Goal: Information Seeking & Learning: Learn about a topic

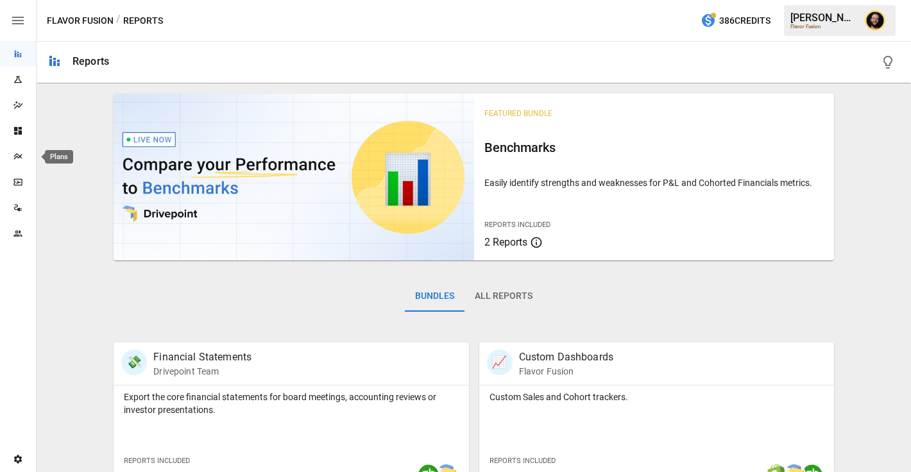
click at [22, 158] on icon "Plans" at bounding box center [18, 156] width 10 height 10
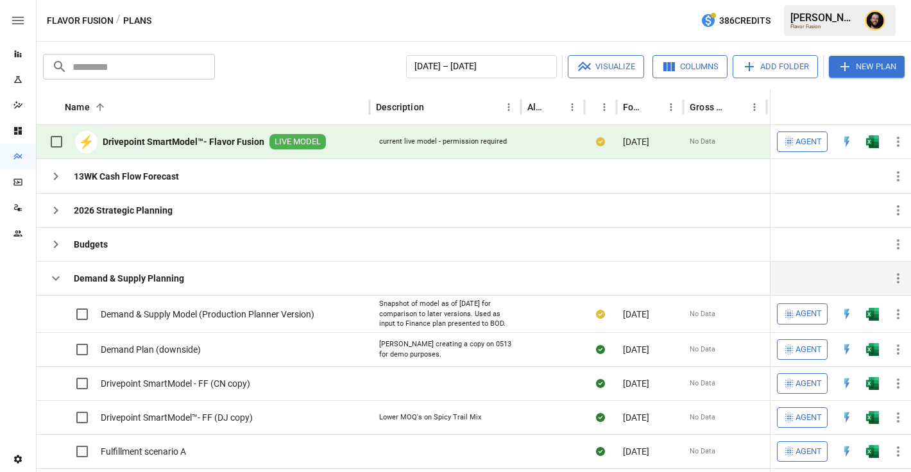
click at [60, 284] on icon "button" at bounding box center [55, 278] width 15 height 15
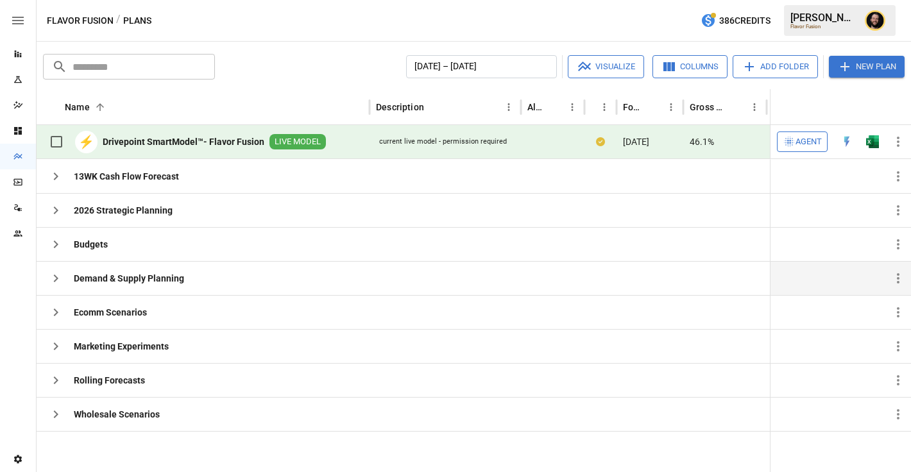
click at [21, 56] on icon "Reports" at bounding box center [18, 54] width 7 height 7
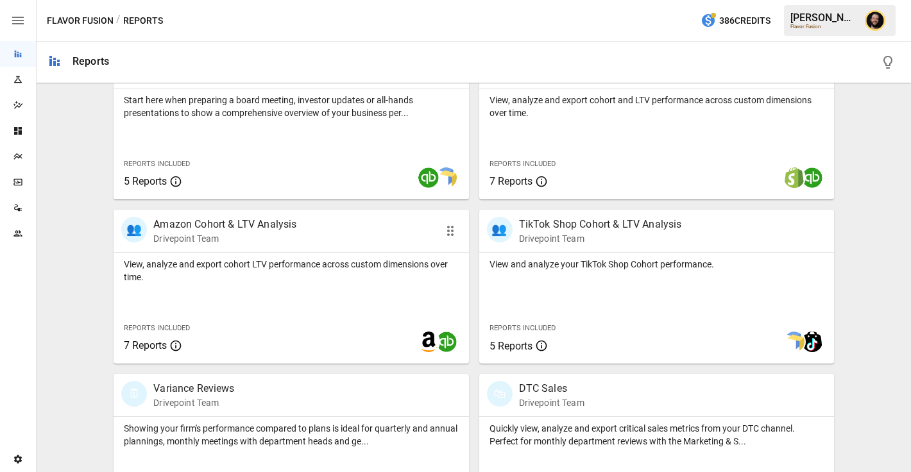
scroll to position [755, 0]
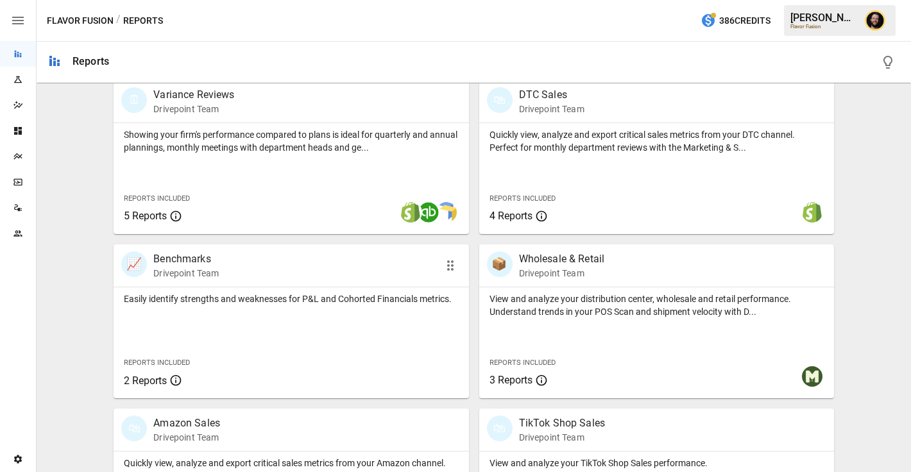
click at [210, 305] on p "Easily identify strengths and weaknesses for P&L and Cohorted Financials metric…" at bounding box center [291, 298] width 334 height 13
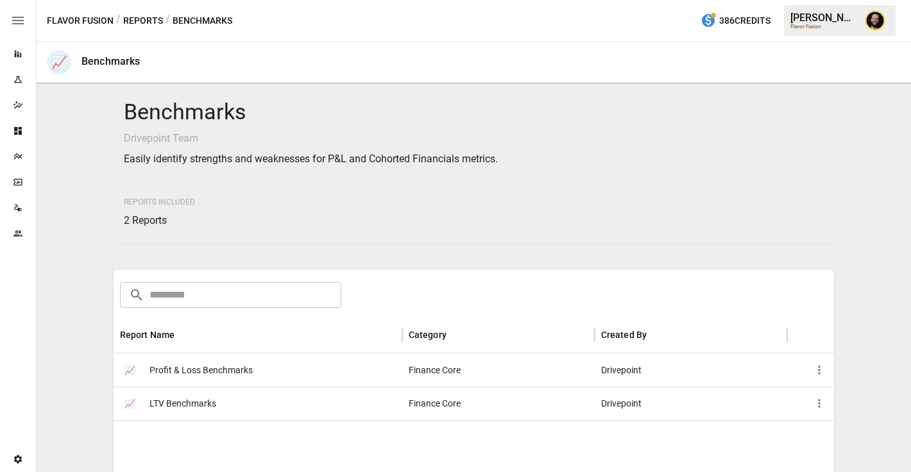
scroll to position [176, 0]
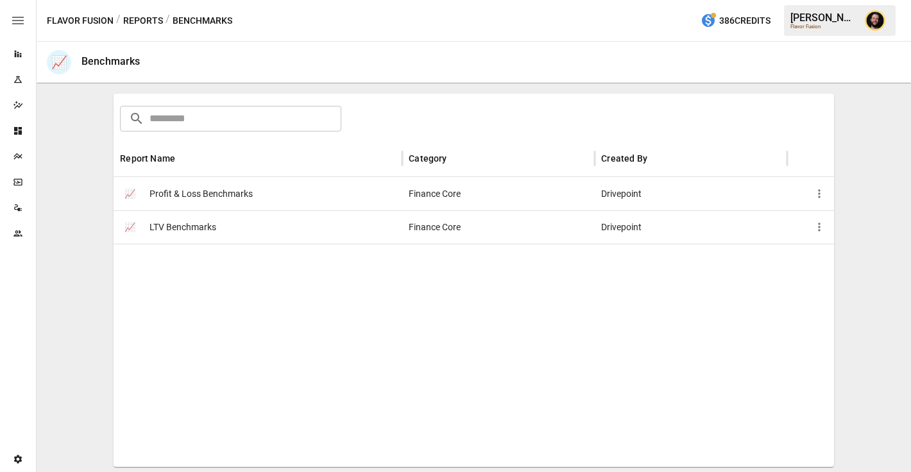
click at [240, 201] on span "Profit & Loss Benchmarks" at bounding box center [200, 194] width 103 height 33
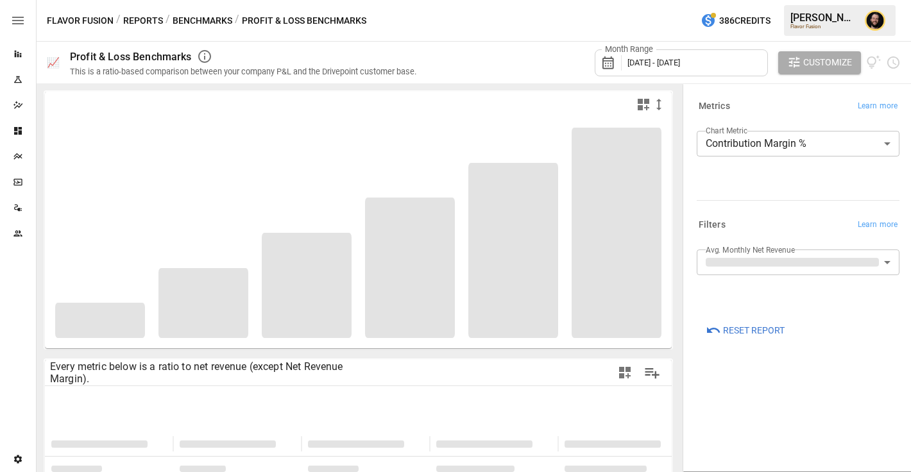
scroll to position [89, 0]
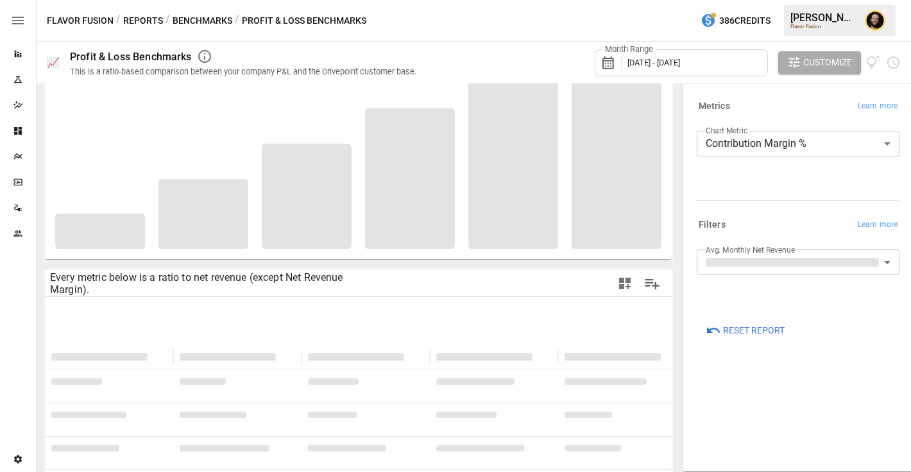
click at [201, 18] on button "Benchmarks" at bounding box center [203, 21] width 60 height 16
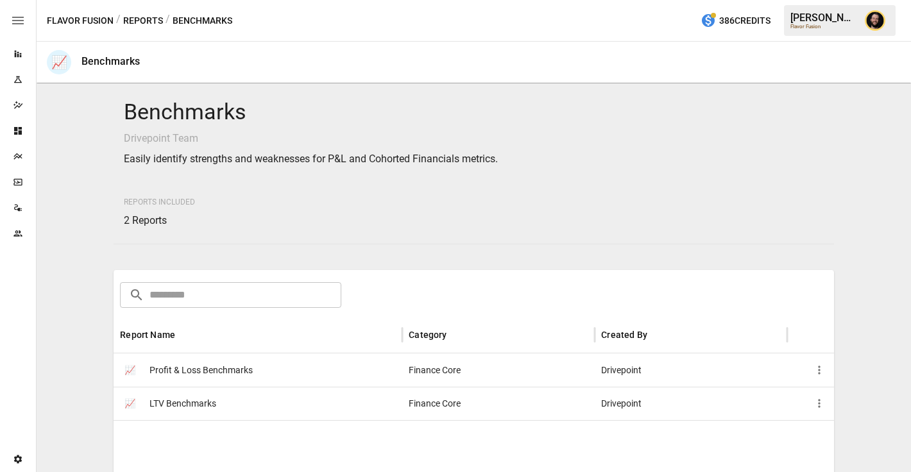
click at [210, 399] on span "LTV Benchmarks" at bounding box center [182, 403] width 67 height 33
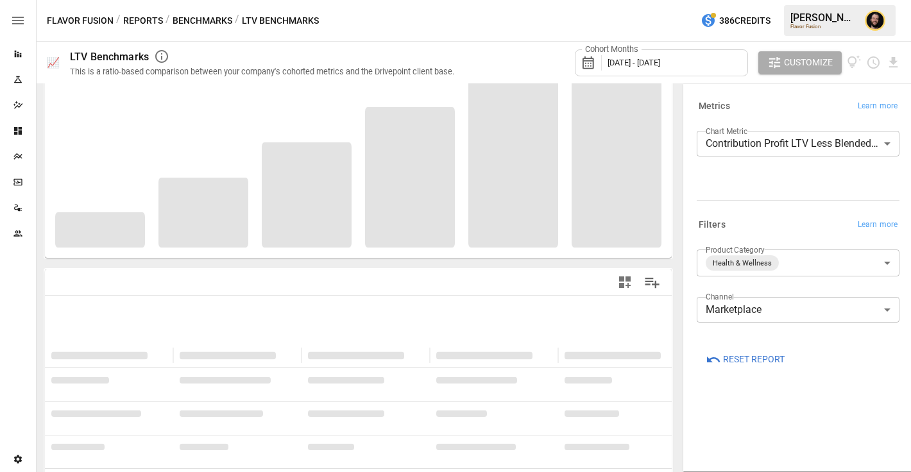
scroll to position [160, 0]
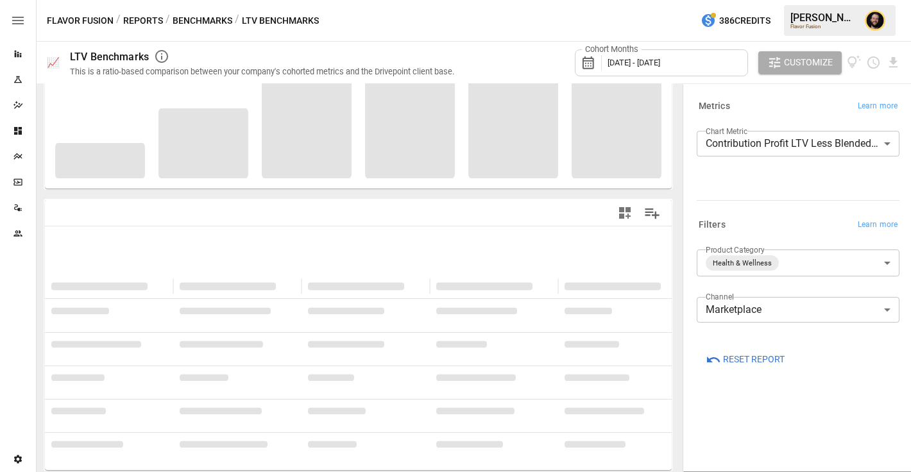
click at [741, 0] on body "**********" at bounding box center [455, 0] width 911 height 0
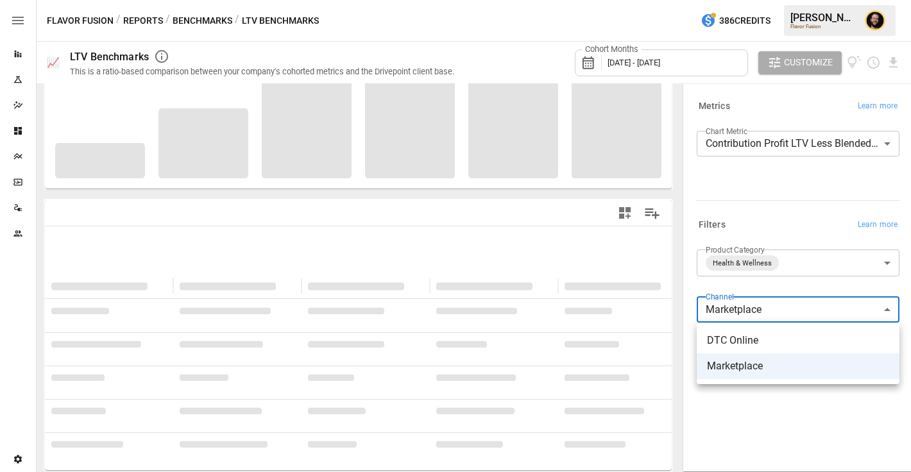
click at [782, 221] on div at bounding box center [455, 236] width 911 height 472
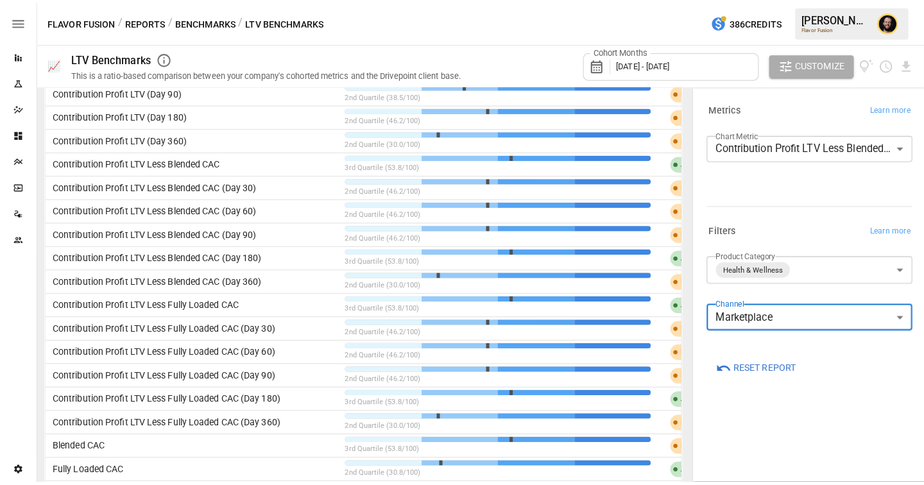
scroll to position [849, 0]
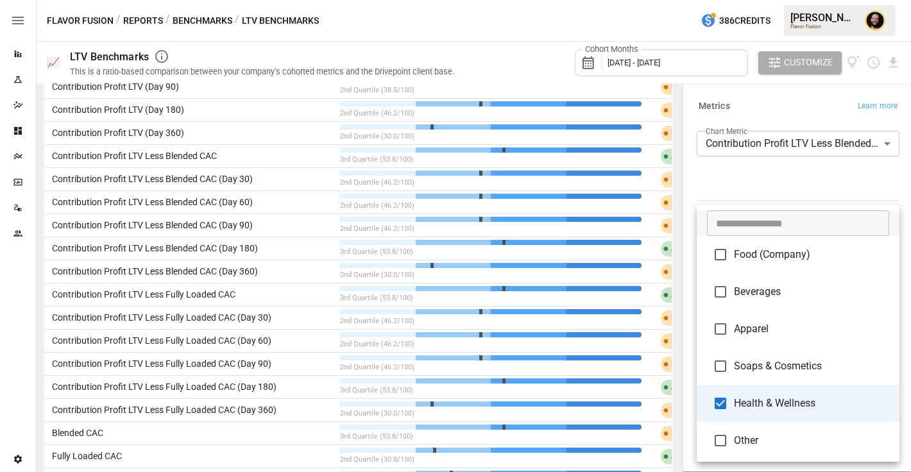
click at [802, 0] on body "Reports Experiments Dazzler Studio Dashboards Plans SmartModel ™ Data Sources T…" at bounding box center [455, 0] width 911 height 0
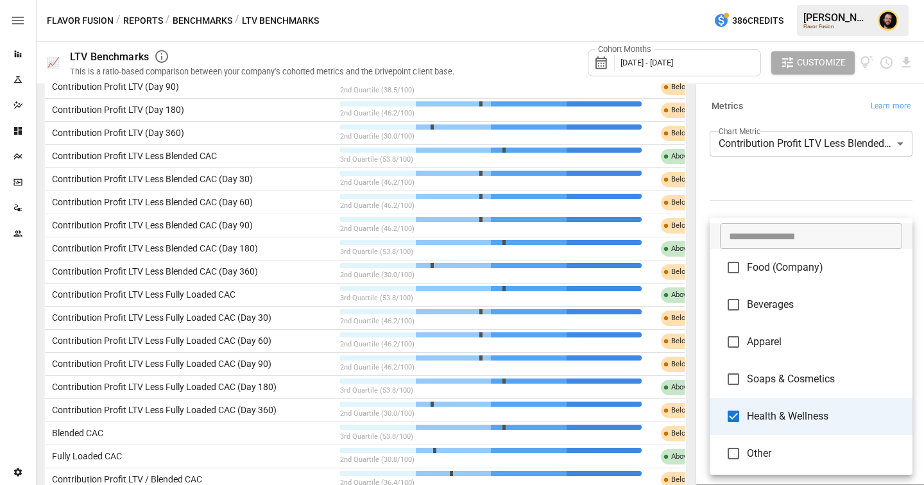
click at [767, 189] on div at bounding box center [462, 242] width 924 height 485
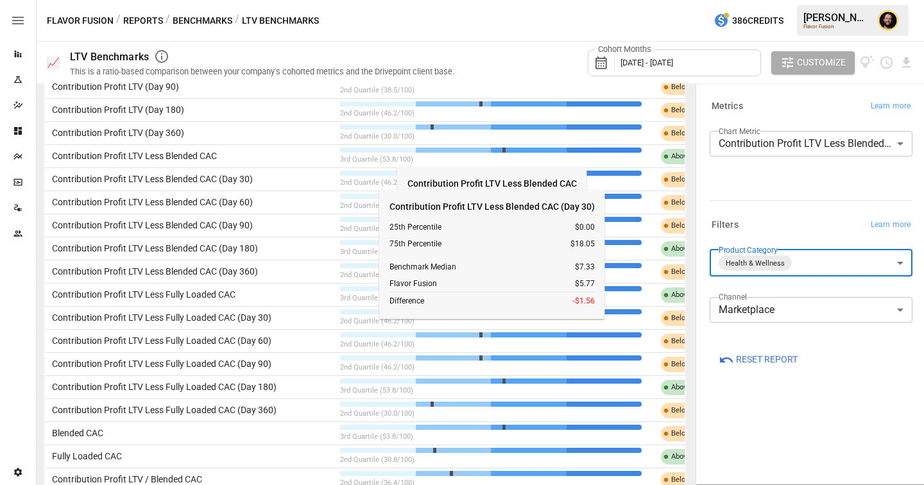
scroll to position [0, 0]
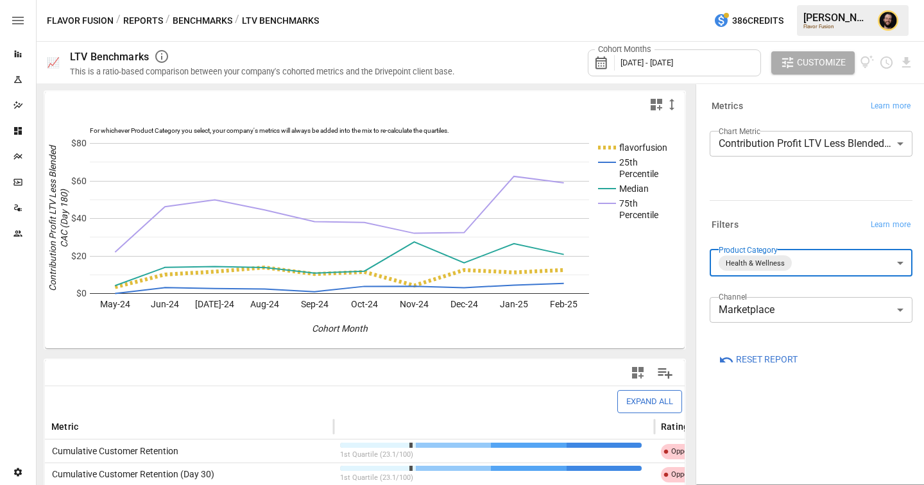
click at [197, 27] on button "Benchmarks" at bounding box center [203, 21] width 60 height 16
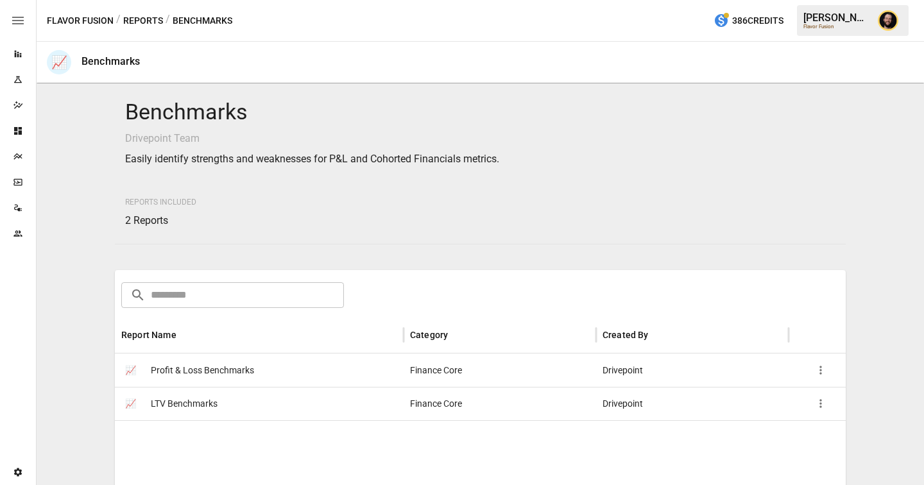
click at [16, 53] on icon "Reports" at bounding box center [18, 54] width 7 height 7
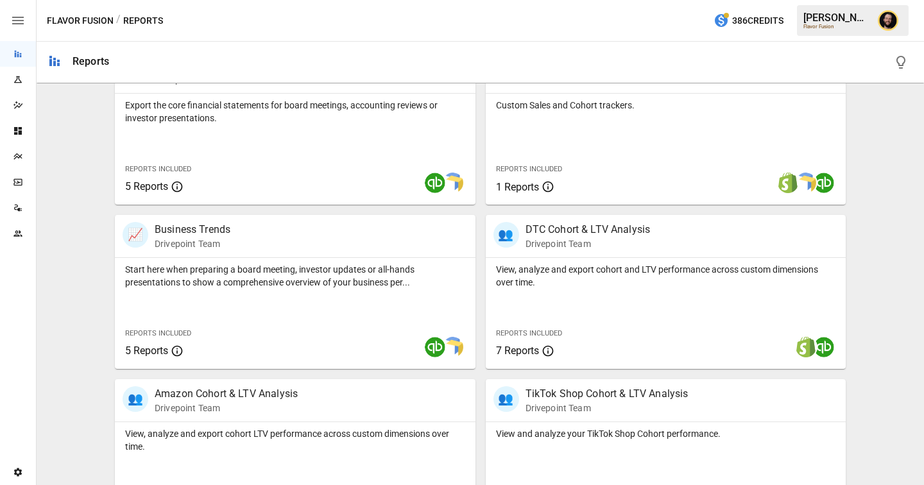
scroll to position [298, 0]
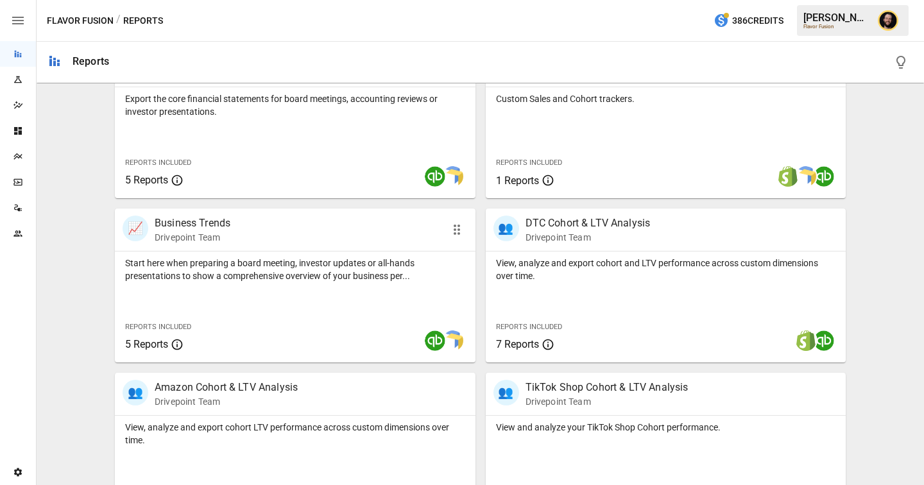
click at [273, 310] on div "Start here when preparing a board meeting, investor updates or all-hands presen…" at bounding box center [295, 306] width 360 height 111
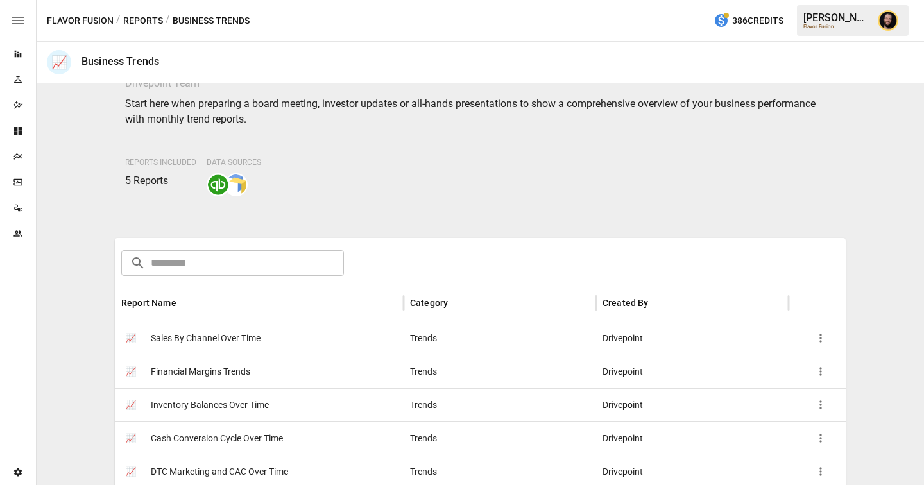
scroll to position [148, 0]
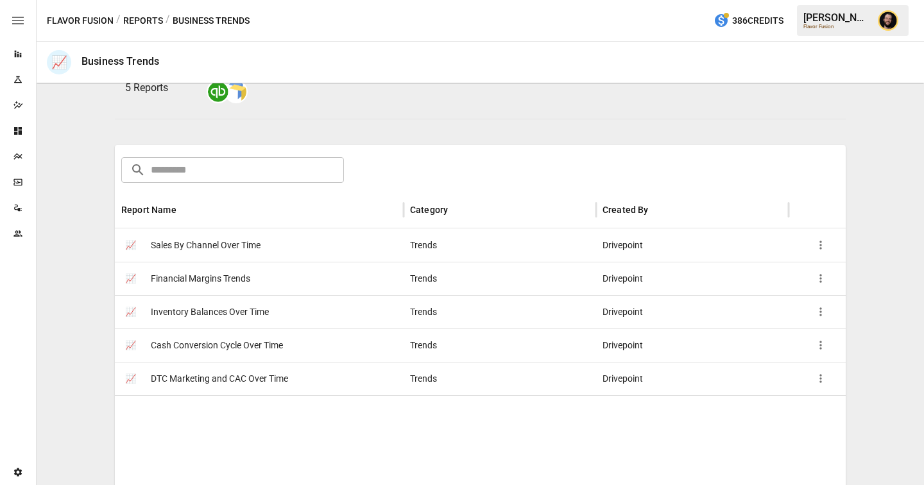
click at [140, 24] on button "Reports" at bounding box center [143, 21] width 40 height 16
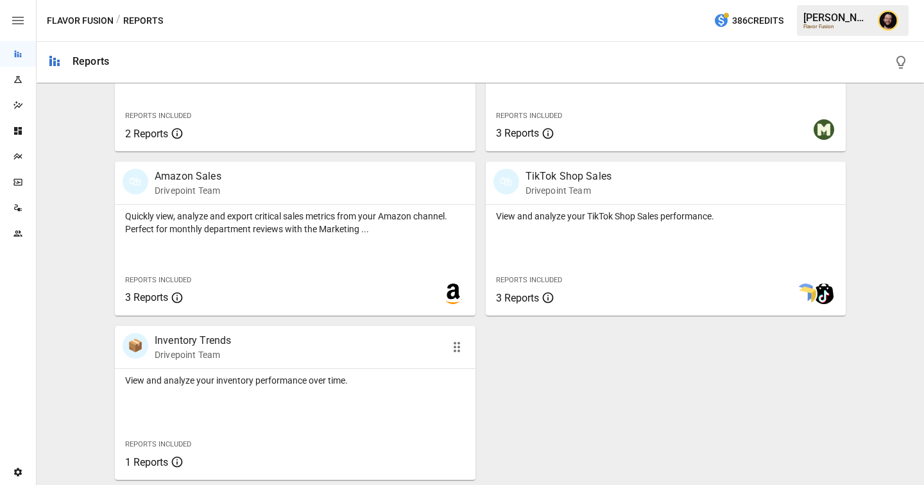
scroll to position [752, 0]
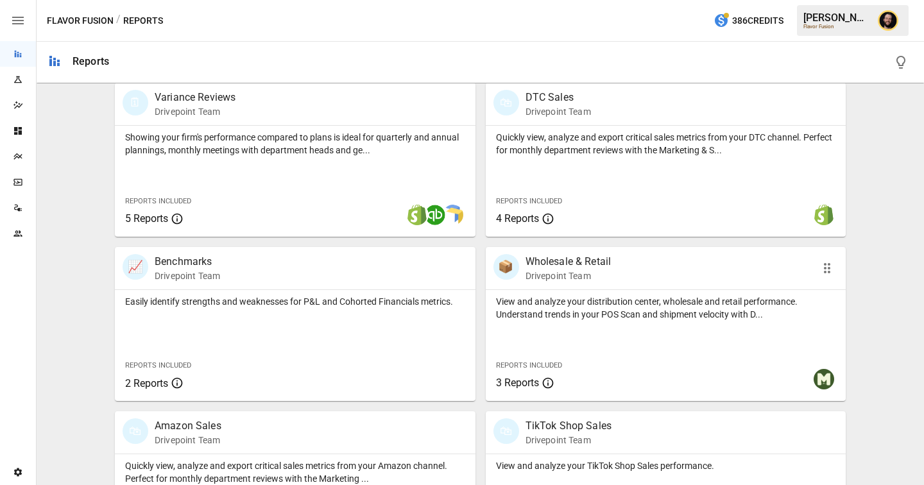
click at [612, 354] on div "Reports Included 3 Reports" at bounding box center [560, 373] width 150 height 55
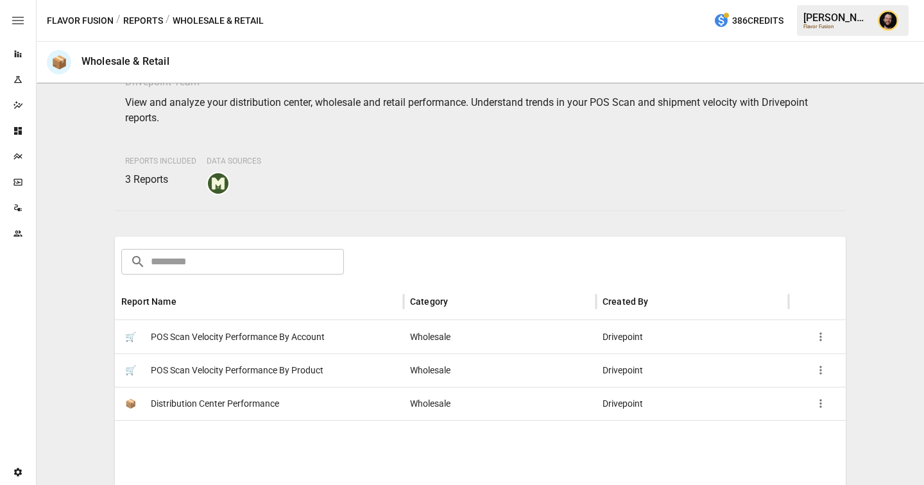
scroll to position [58, 0]
click at [133, 17] on button "Reports" at bounding box center [143, 21] width 40 height 16
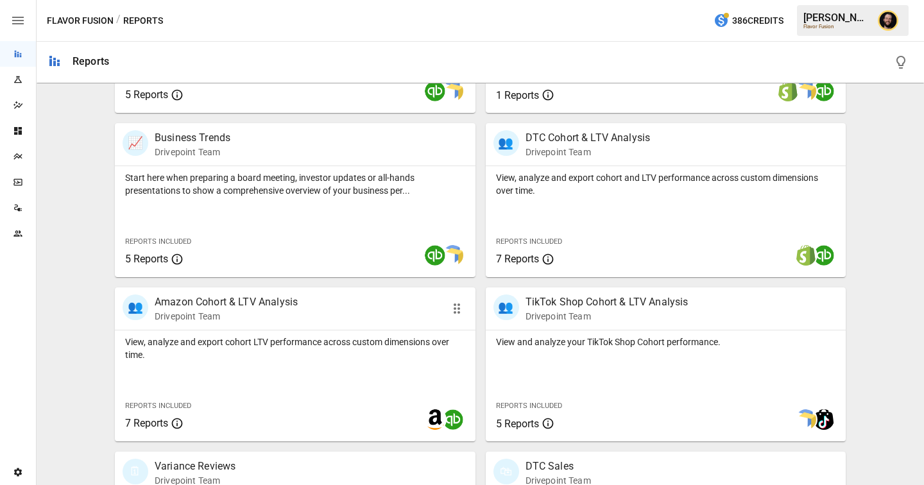
scroll to position [382, 0]
click at [317, 360] on p "View, analyze and export cohort LTV performance across custom dimensions over t…" at bounding box center [295, 350] width 340 height 26
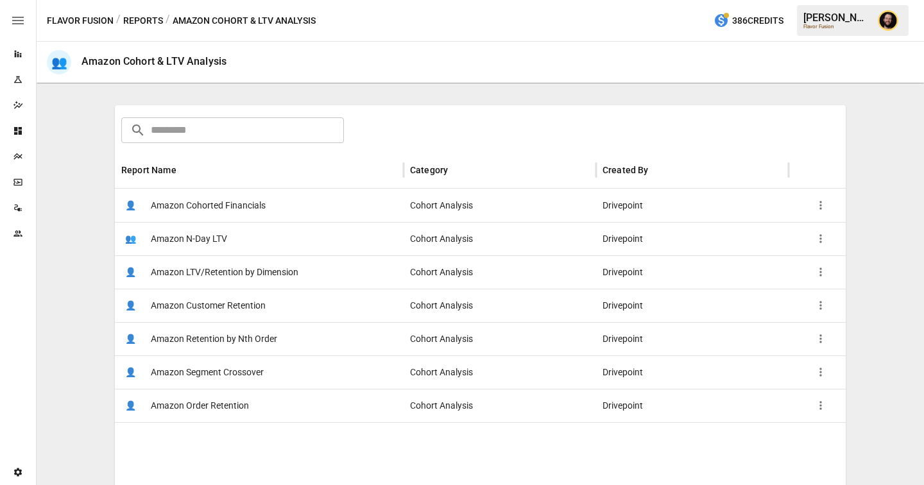
scroll to position [173, 0]
click at [265, 212] on span "Amazon Cohorted Financials" at bounding box center [208, 205] width 115 height 33
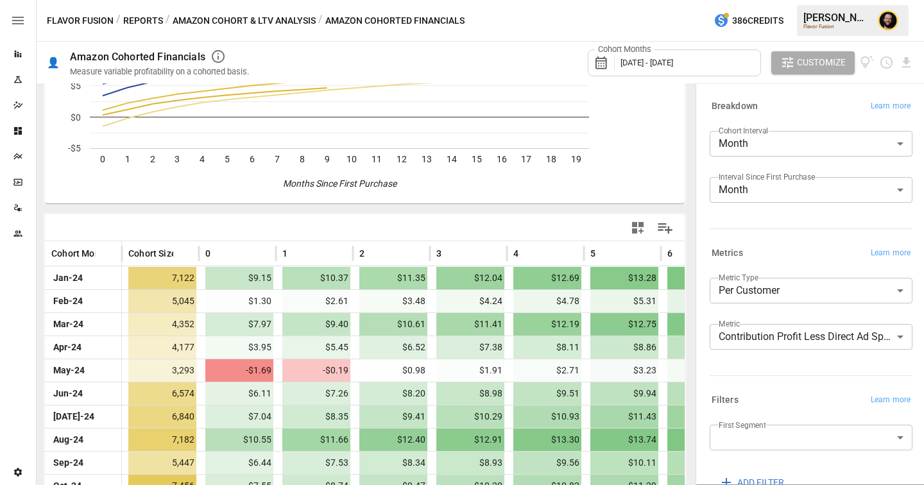
scroll to position [150, 0]
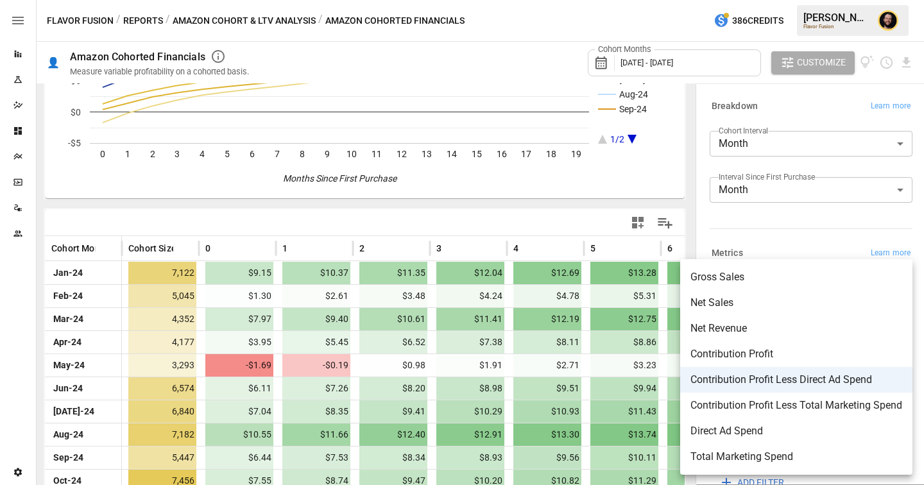
click at [740, 0] on body "Reports Experiments Dazzler Studio Dashboards Plans SmartModel ™ Data Sources T…" at bounding box center [462, 0] width 924 height 0
click at [718, 301] on span "Net Sales" at bounding box center [796, 302] width 212 height 15
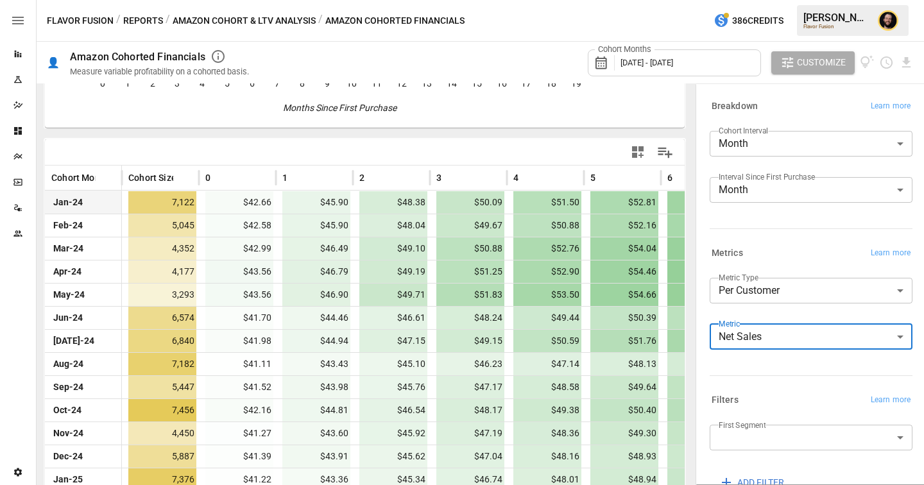
scroll to position [235, 0]
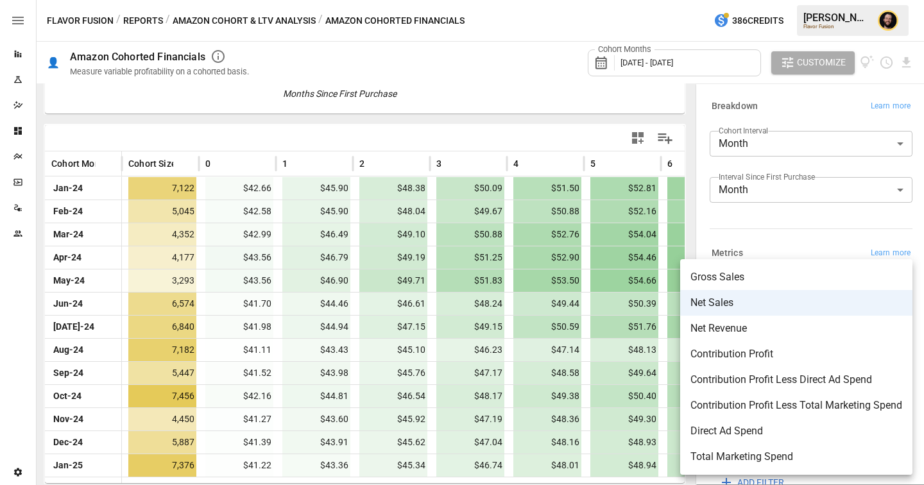
click at [760, 0] on body "Reports Experiments Dazzler Studio Dashboards Plans SmartModel ™ Data Sources T…" at bounding box center [462, 0] width 924 height 0
click at [757, 356] on span "Contribution Profit" at bounding box center [796, 353] width 212 height 15
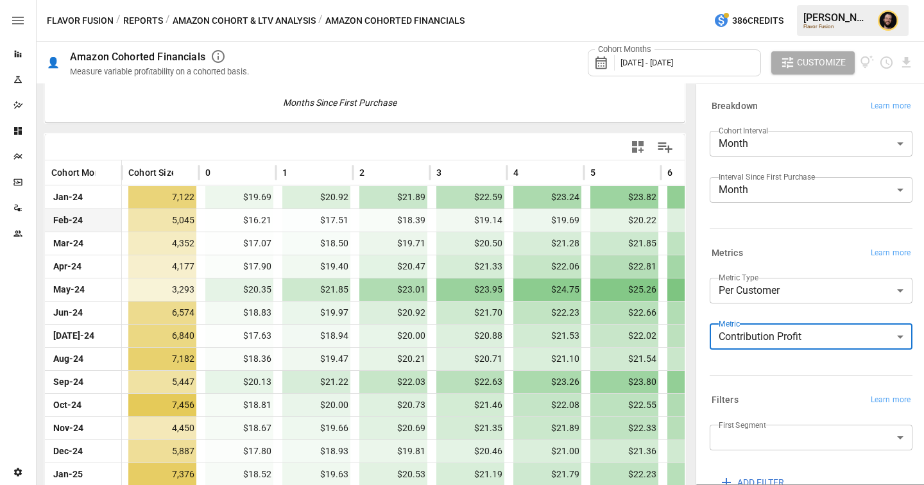
scroll to position [235, 0]
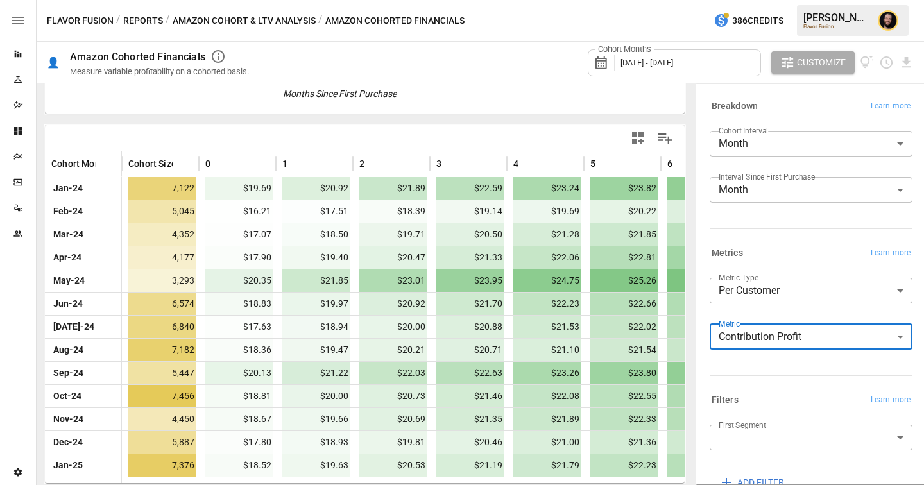
click at [761, 0] on body "Reports Experiments Dazzler Studio Dashboards Plans SmartModel ™ Data Sources T…" at bounding box center [462, 0] width 924 height 0
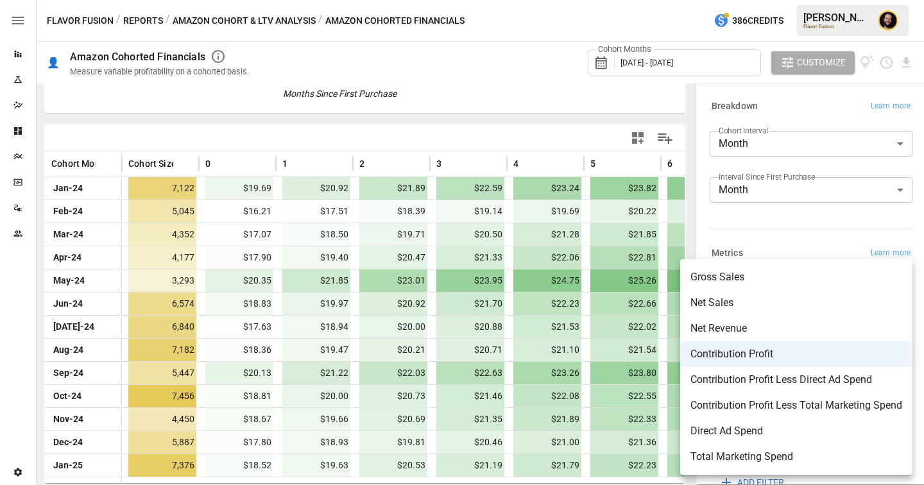
click at [791, 383] on span "Contribution Profit Less Direct Ad Spend" at bounding box center [796, 379] width 212 height 15
type input "**********"
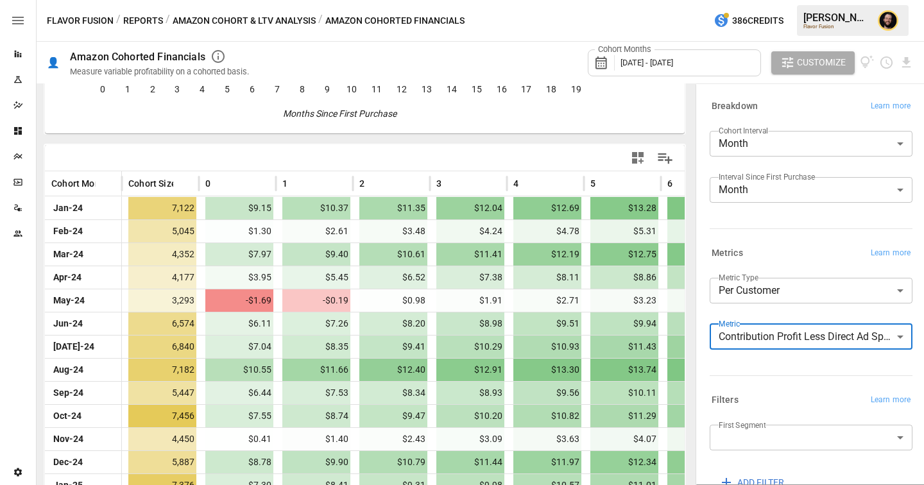
scroll to position [216, 0]
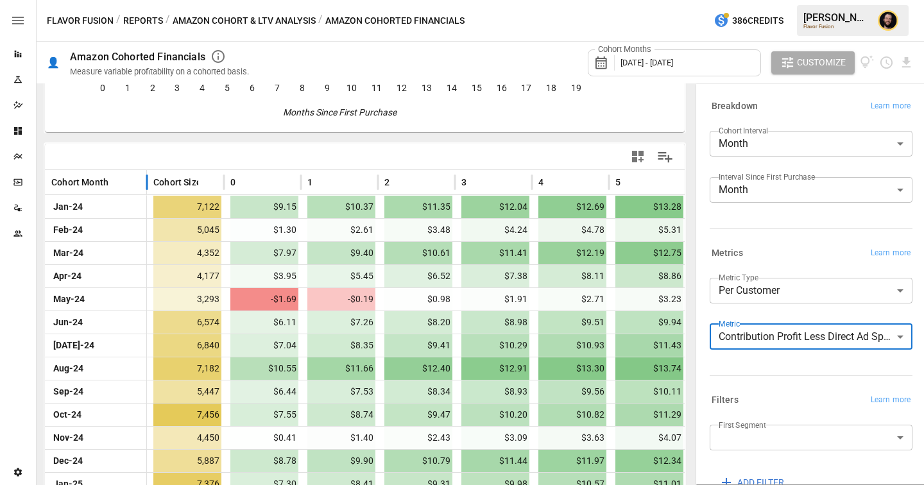
drag, startPoint x: 123, startPoint y: 183, endPoint x: 149, endPoint y: 183, distance: 25.7
click at [149, 183] on div at bounding box center [147, 182] width 6 height 25
click at [237, 21] on button "Amazon Cohort & LTV Analysis" at bounding box center [244, 21] width 143 height 16
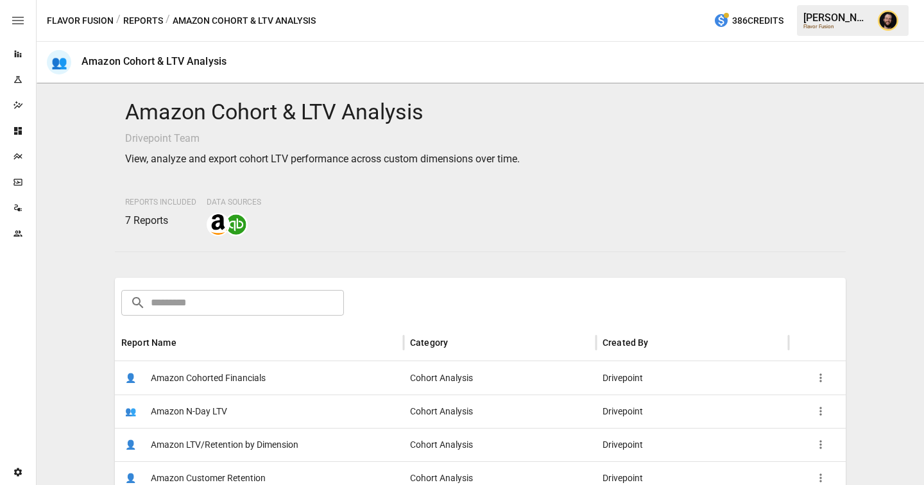
scroll to position [207, 0]
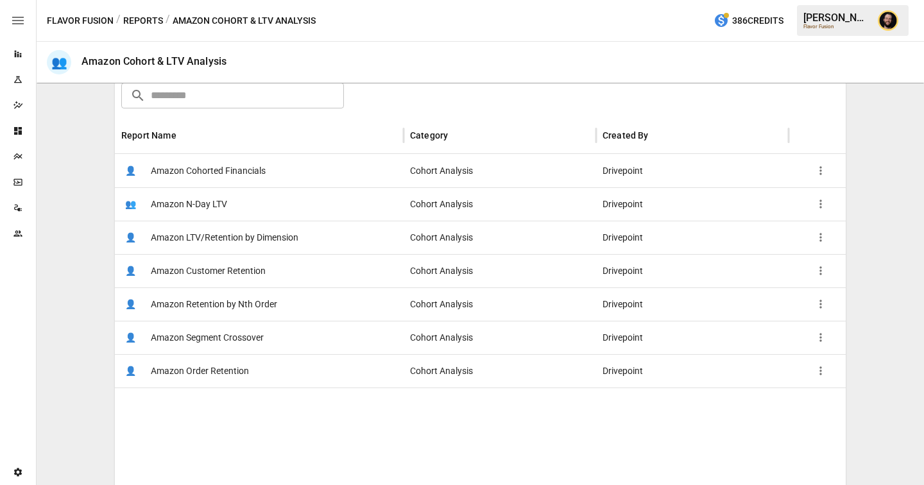
click at [275, 235] on span "Amazon LTV/Retention by Dimension" at bounding box center [225, 237] width 148 height 33
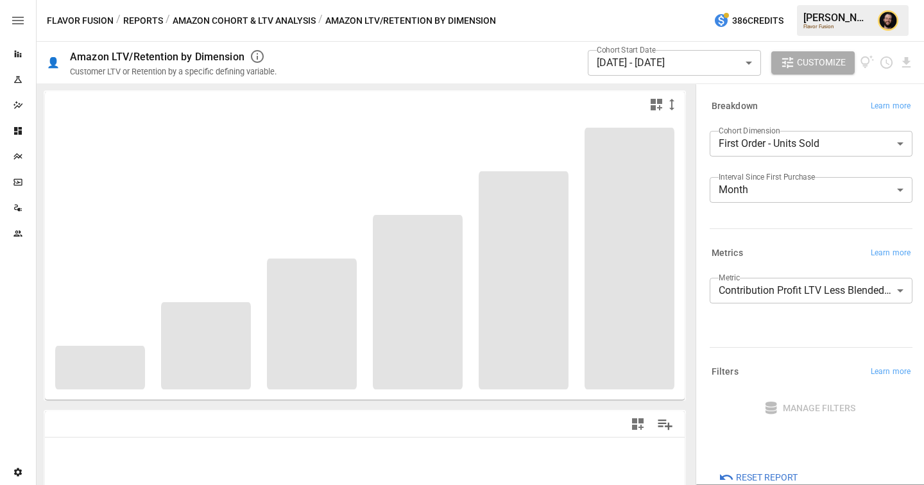
click at [754, 0] on body "**********" at bounding box center [462, 0] width 924 height 0
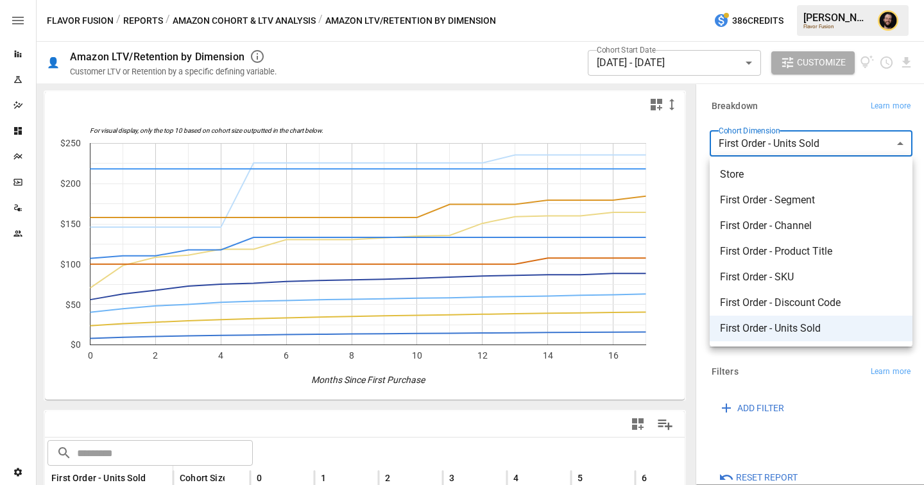
click at [762, 268] on li "First Order - SKU" at bounding box center [810, 277] width 203 height 26
type input "**********"
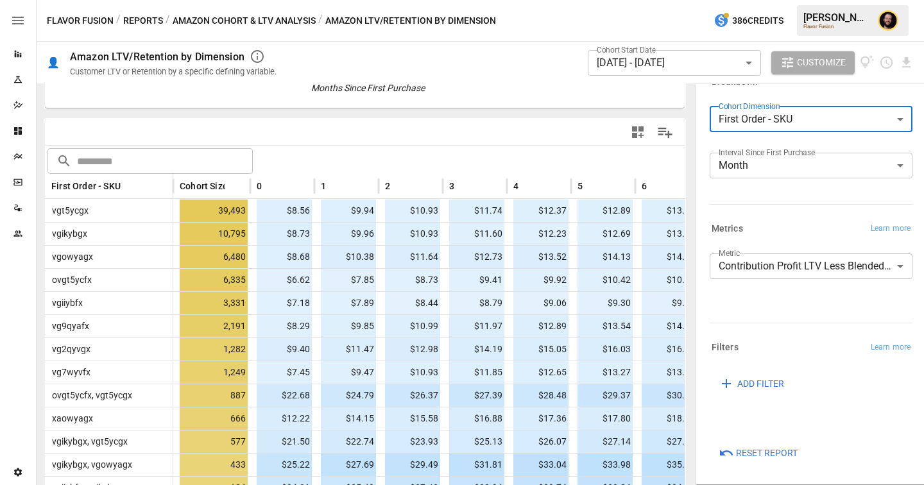
scroll to position [290, 0]
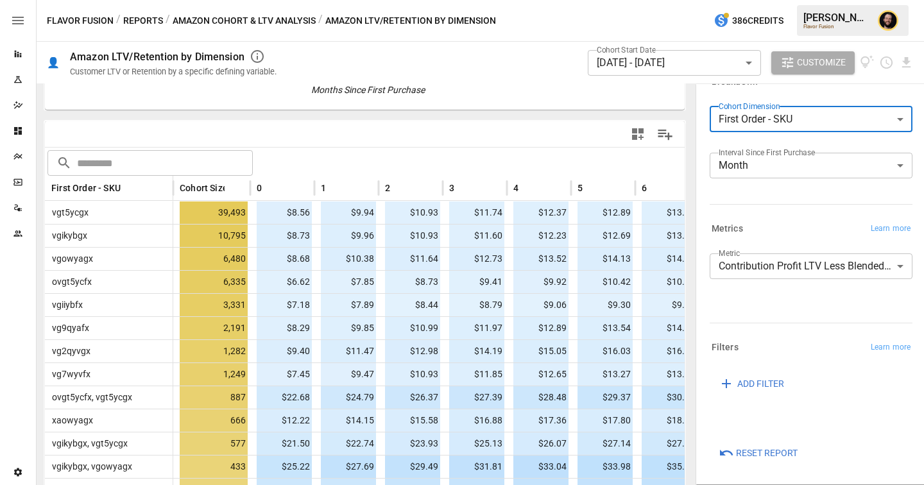
click at [779, 0] on body "Reports Experiments Dazzler Studio Dashboards Plans SmartModel ™ Data Sources T…" at bounding box center [462, 0] width 924 height 0
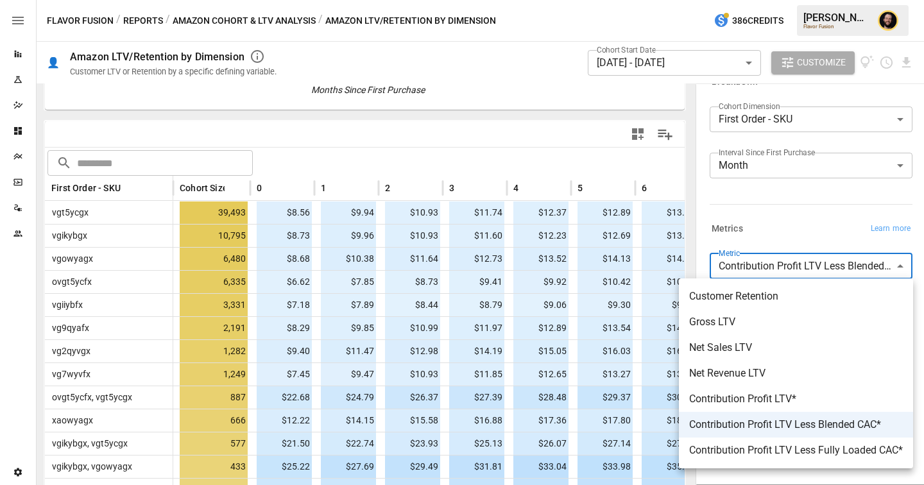
click at [348, 145] on div at bounding box center [462, 242] width 924 height 485
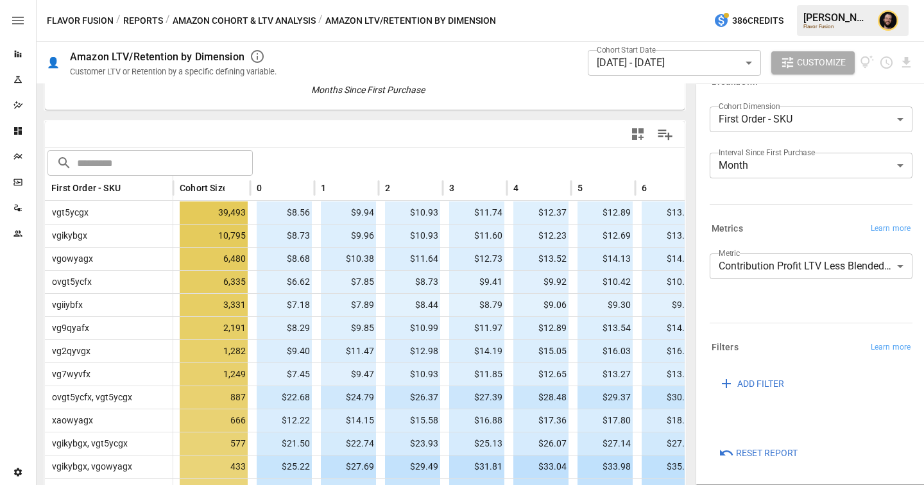
scroll to position [0, 0]
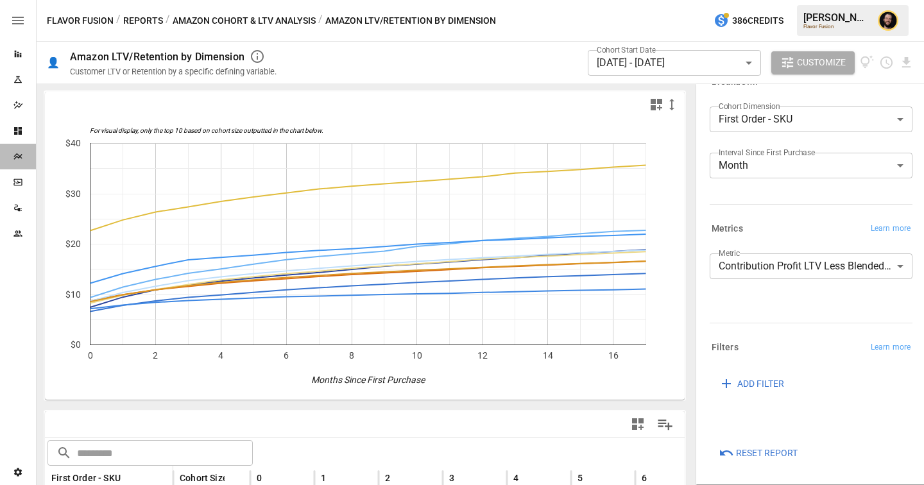
click at [19, 156] on icon "Plans" at bounding box center [18, 156] width 10 height 10
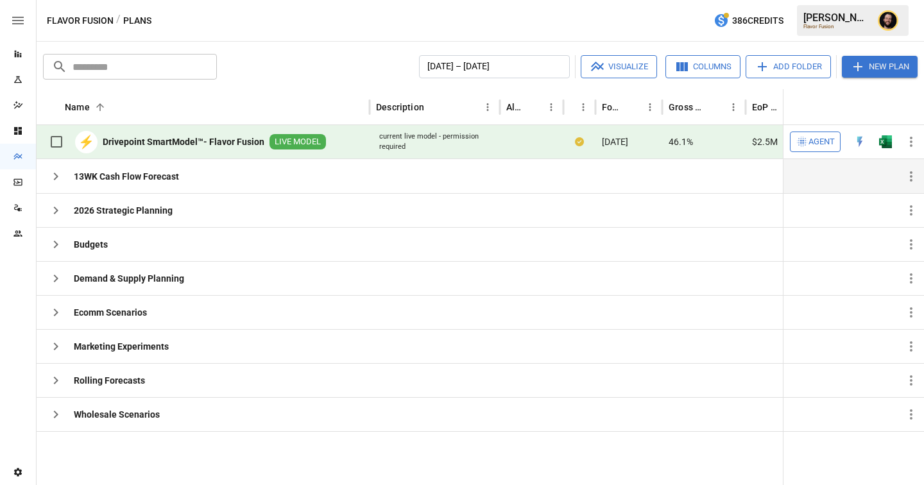
click at [53, 174] on icon "button" at bounding box center [55, 176] width 15 height 15
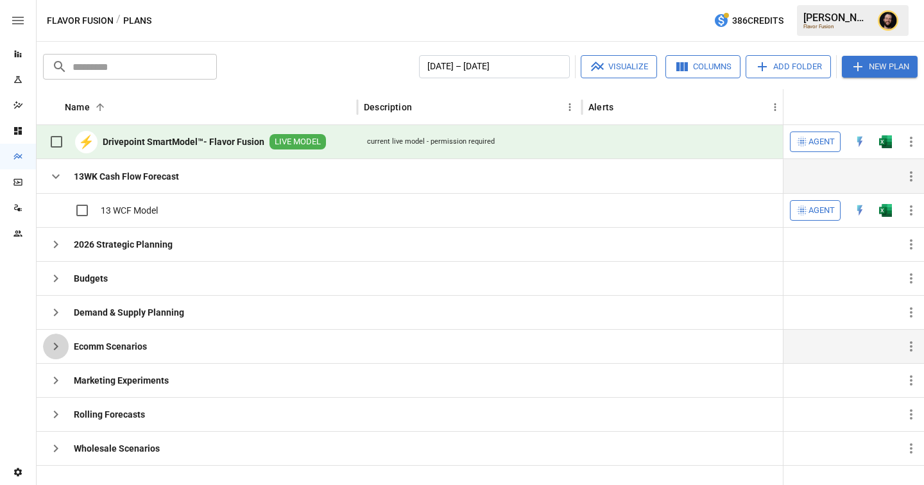
click at [53, 350] on icon "button" at bounding box center [55, 346] width 15 height 15
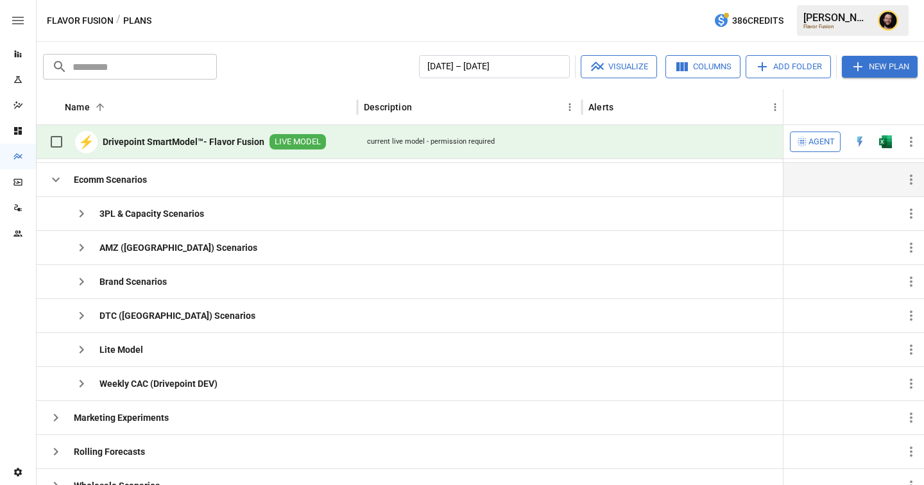
scroll to position [137, 0]
click at [85, 285] on icon "button" at bounding box center [81, 281] width 15 height 15
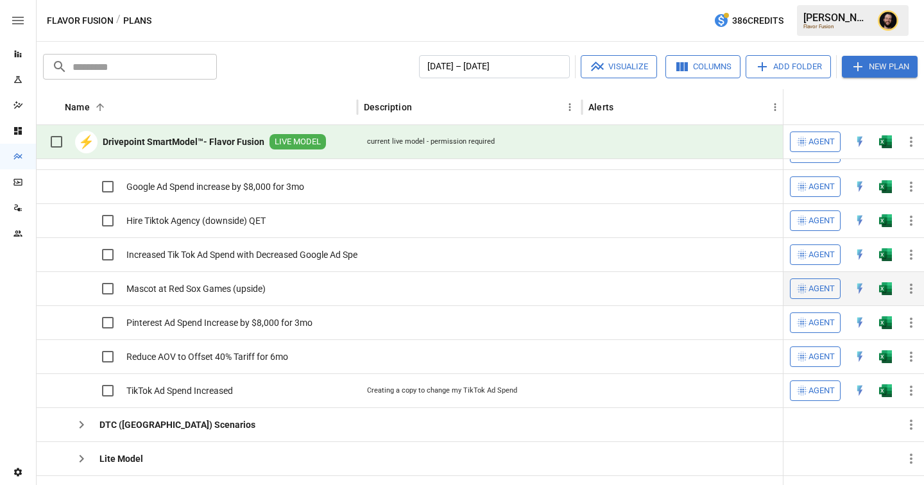
scroll to position [0, 0]
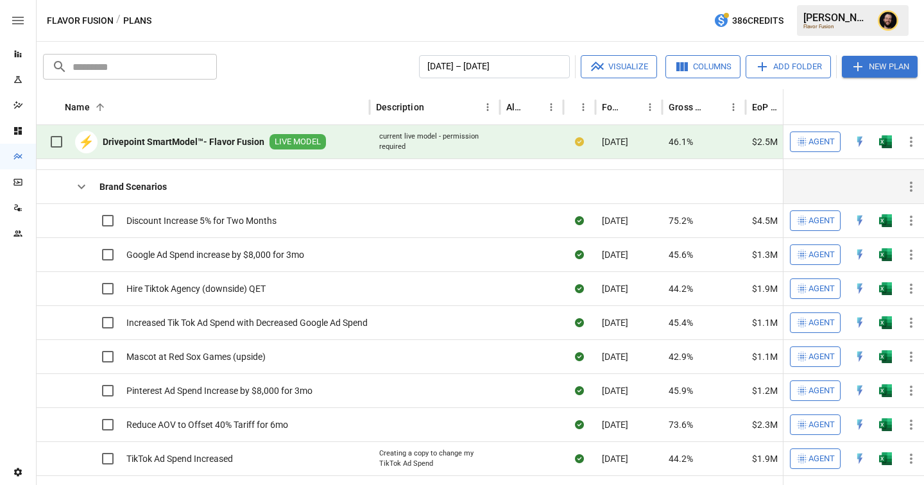
click at [83, 190] on icon "button" at bounding box center [81, 186] width 15 height 15
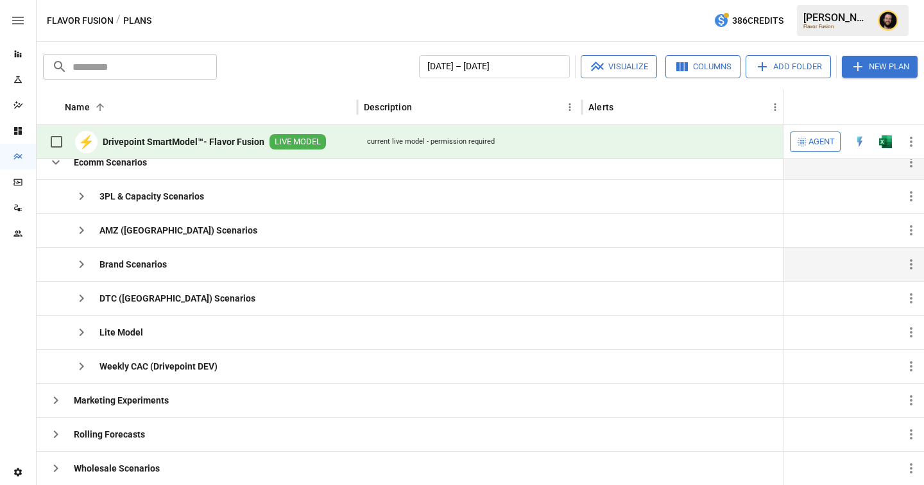
click at [61, 166] on icon "button" at bounding box center [55, 162] width 15 height 15
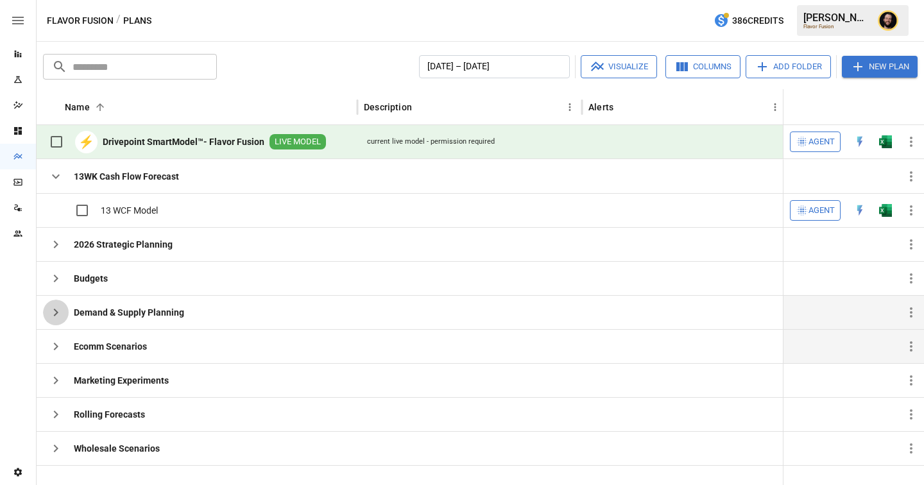
click at [58, 307] on icon "button" at bounding box center [55, 312] width 15 height 15
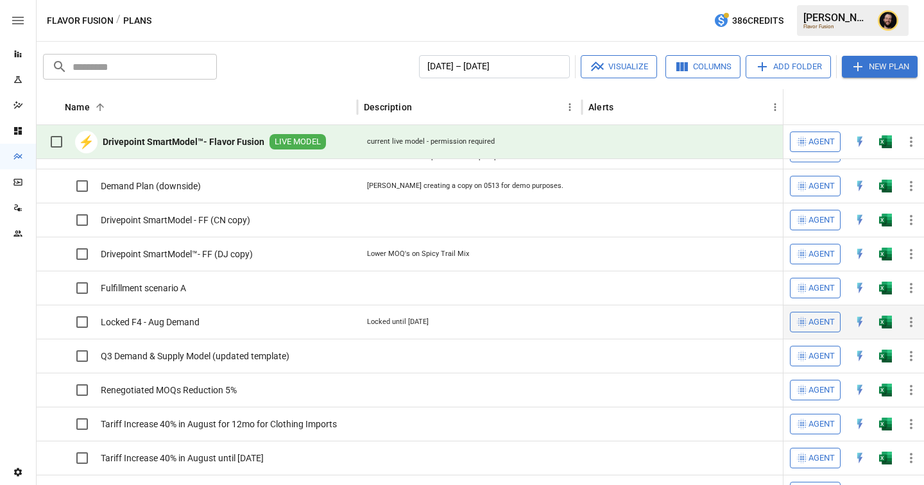
scroll to position [140, 0]
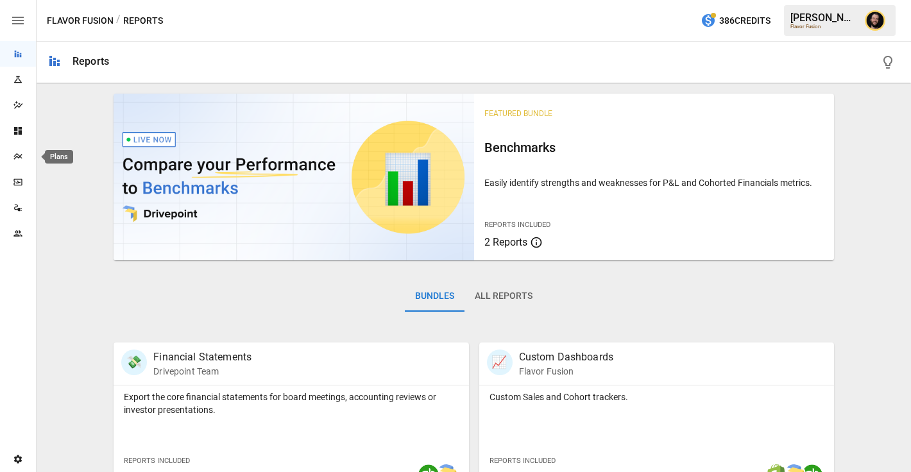
click at [18, 156] on icon "Plans" at bounding box center [18, 156] width 10 height 10
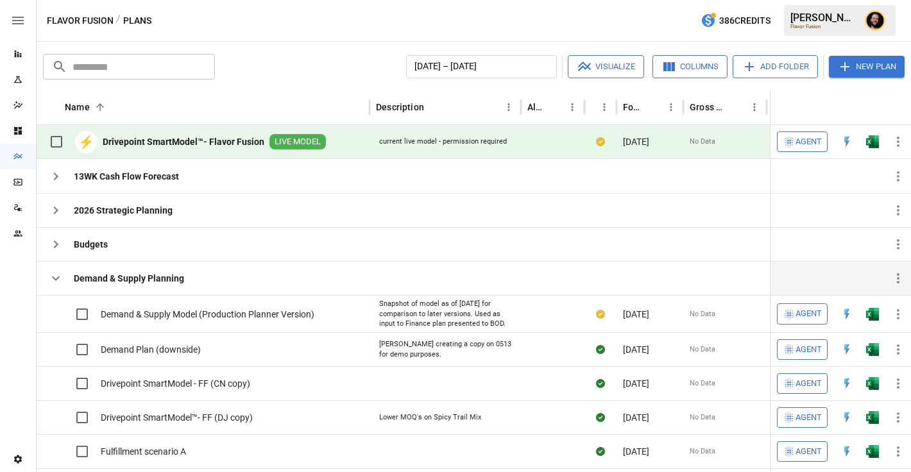
click at [60, 282] on icon "button" at bounding box center [55, 278] width 15 height 15
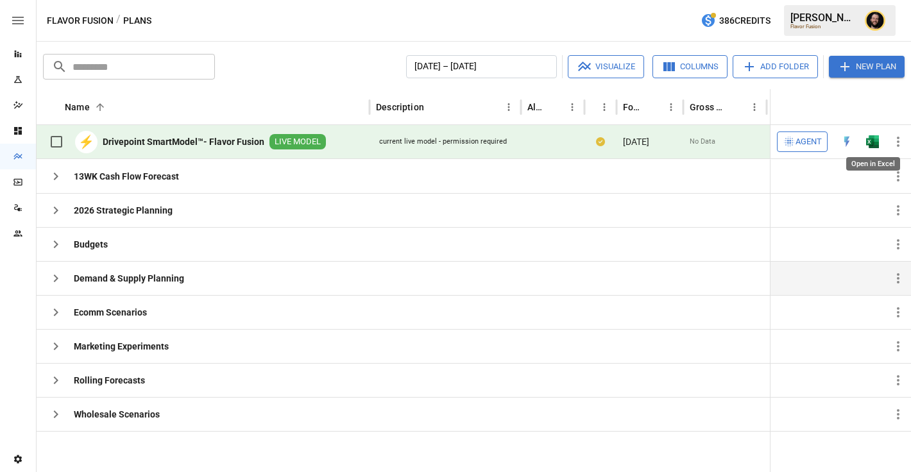
click at [875, 142] on img "Open in Excel" at bounding box center [872, 141] width 13 height 13
click at [58, 282] on icon "button" at bounding box center [55, 278] width 15 height 15
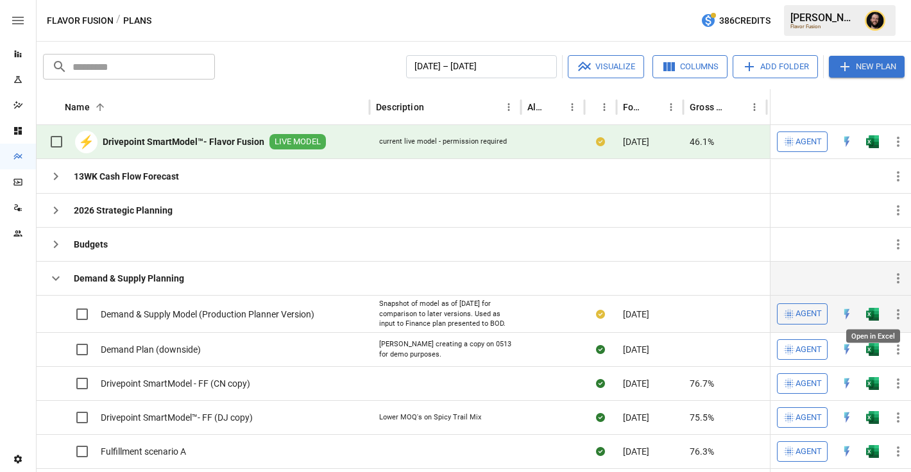
click at [875, 316] on img "Open in Excel" at bounding box center [872, 314] width 13 height 13
click at [55, 281] on icon "button" at bounding box center [55, 278] width 15 height 15
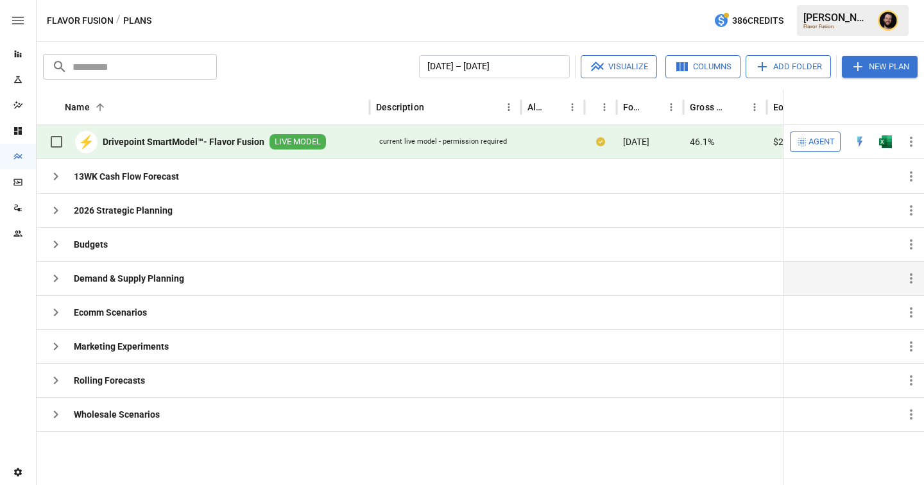
click at [815, 140] on span "Agent" at bounding box center [821, 142] width 26 height 15
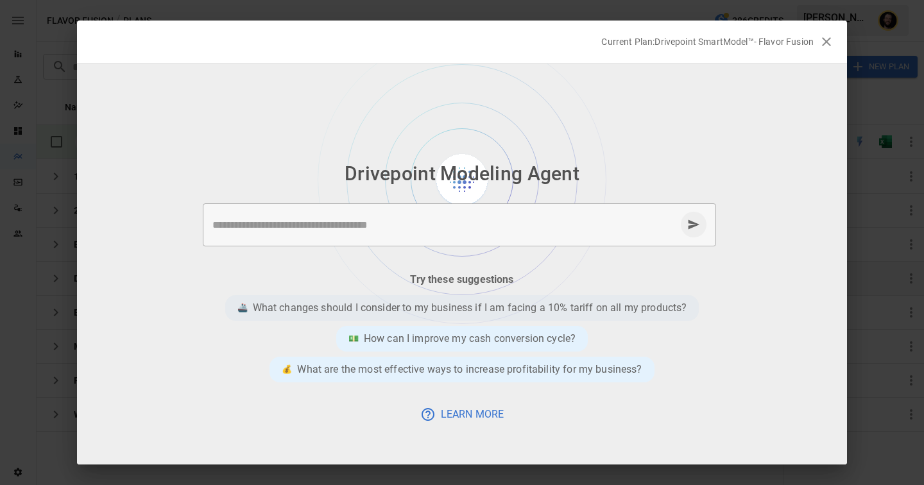
click at [443, 307] on p "What changes should I consider to my business if I am facing a 10% tariff on al…" at bounding box center [470, 307] width 434 height 15
